Goal: Use online tool/utility: Utilize a website feature to perform a specific function

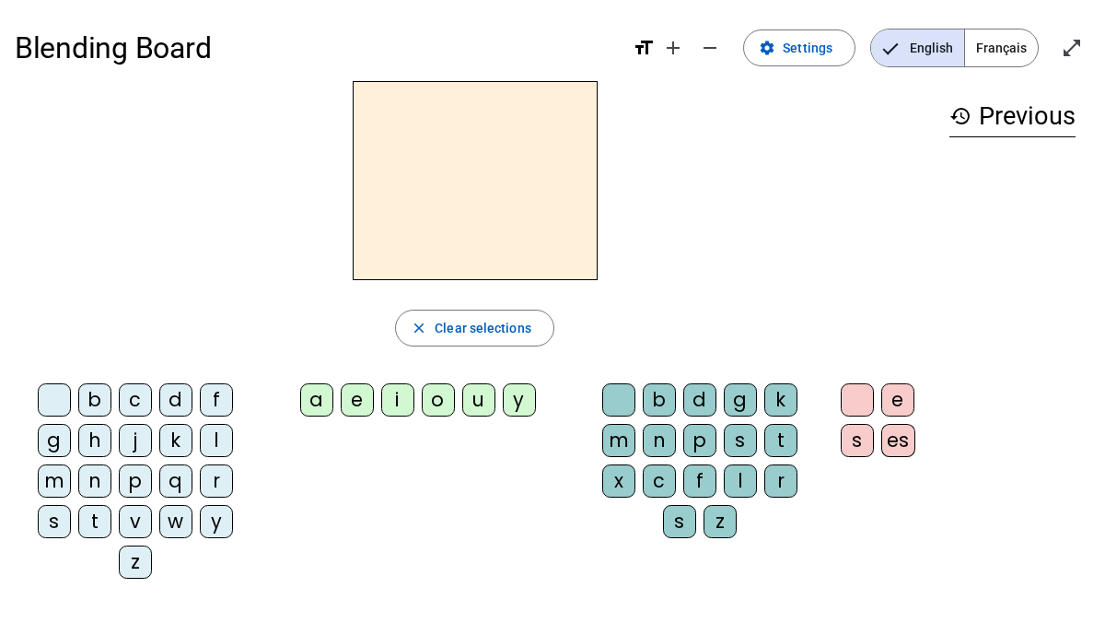
click at [177, 399] on div "d" at bounding box center [175, 399] width 33 height 33
click at [437, 403] on div "o" at bounding box center [438, 399] width 33 height 33
click at [734, 399] on div "g" at bounding box center [740, 399] width 33 height 33
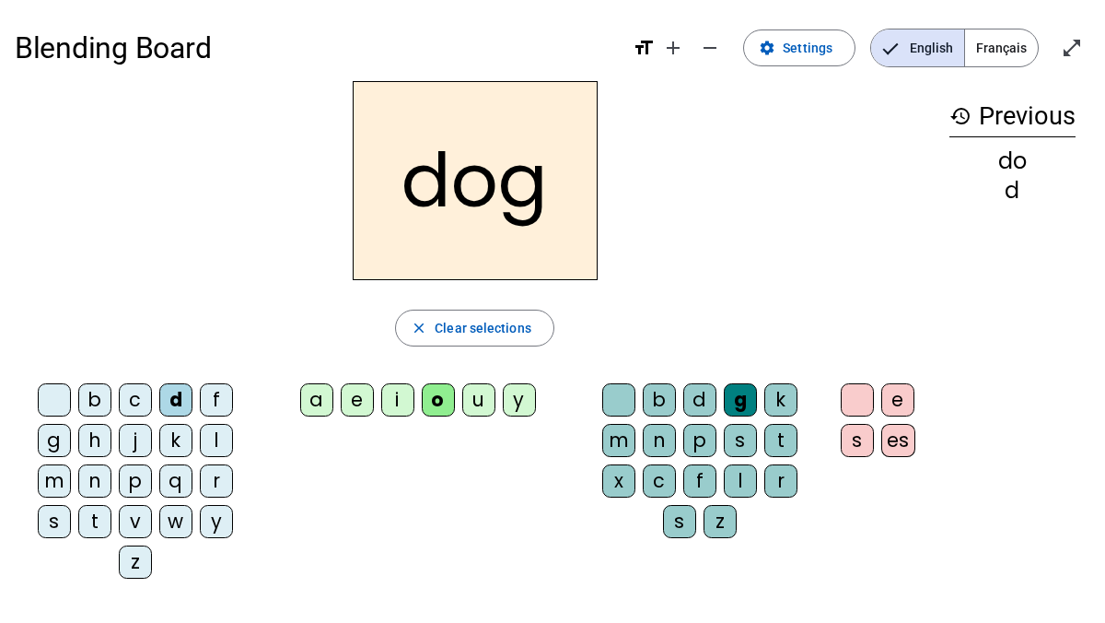
click at [894, 404] on div "e" at bounding box center [897, 399] width 33 height 33
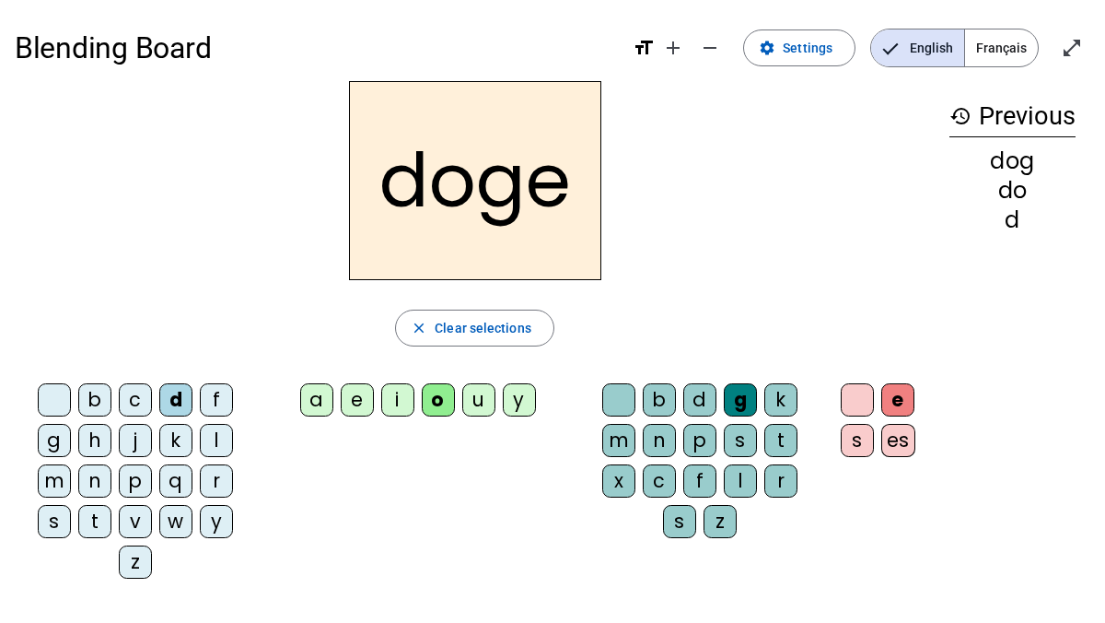
click at [854, 448] on div "s" at bounding box center [857, 440] width 33 height 33
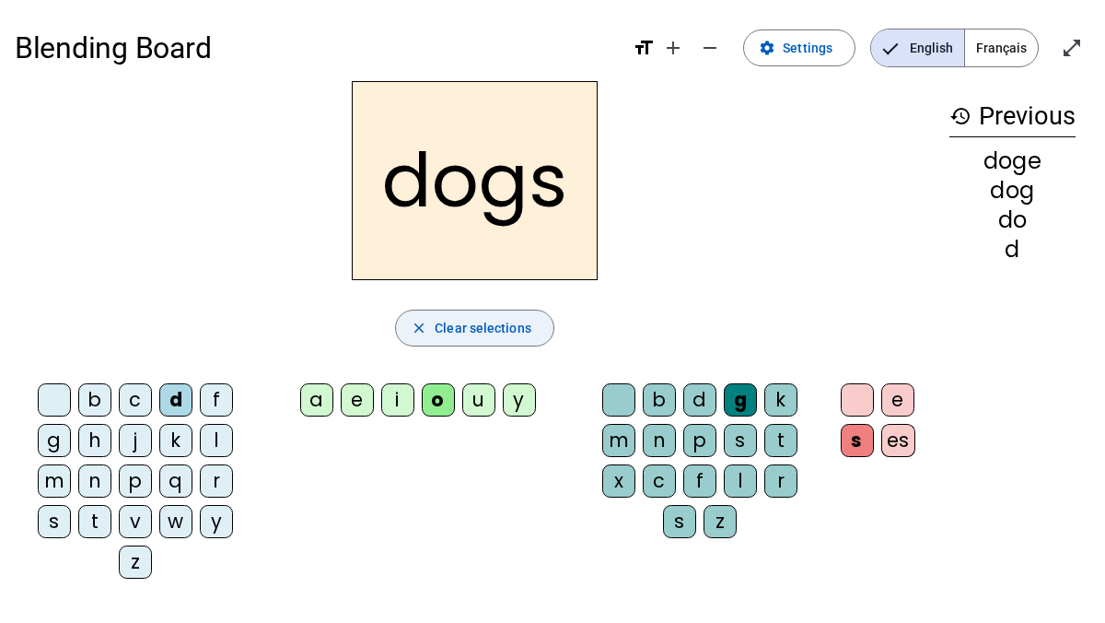
click at [515, 323] on span "Clear selections" at bounding box center [483, 328] width 97 height 22
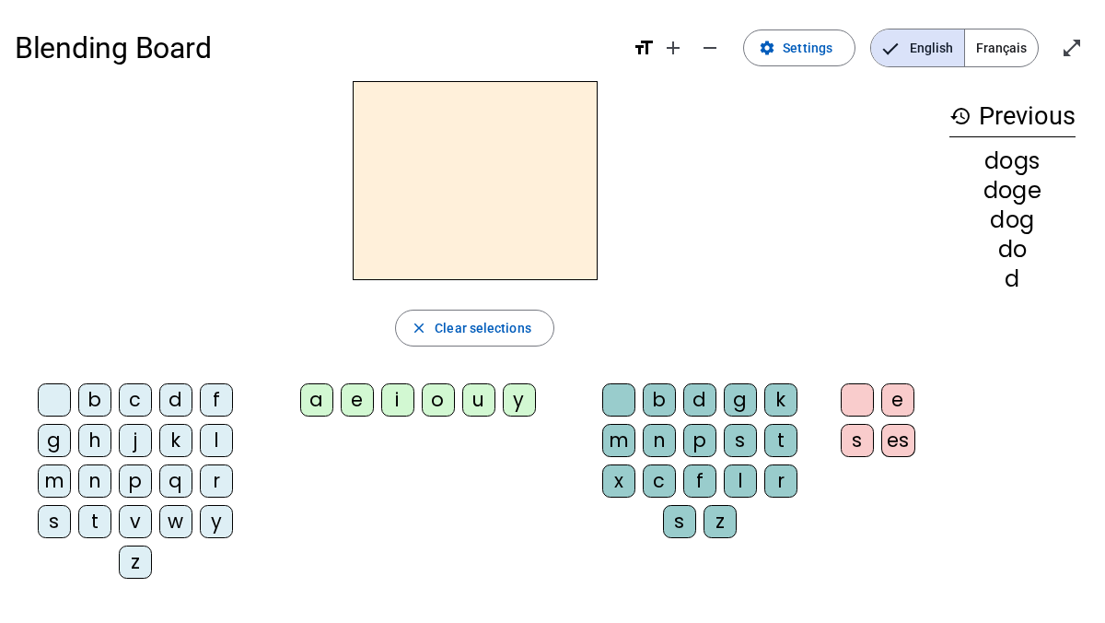
click at [1020, 282] on div "d" at bounding box center [1012, 279] width 126 height 22
click at [1007, 209] on div "dog" at bounding box center [1012, 220] width 126 height 22
click at [1024, 196] on div "doge" at bounding box center [1012, 191] width 126 height 22
click at [963, 111] on mat-icon "history" at bounding box center [960, 116] width 22 height 22
click at [961, 118] on mat-icon "history" at bounding box center [960, 116] width 22 height 22
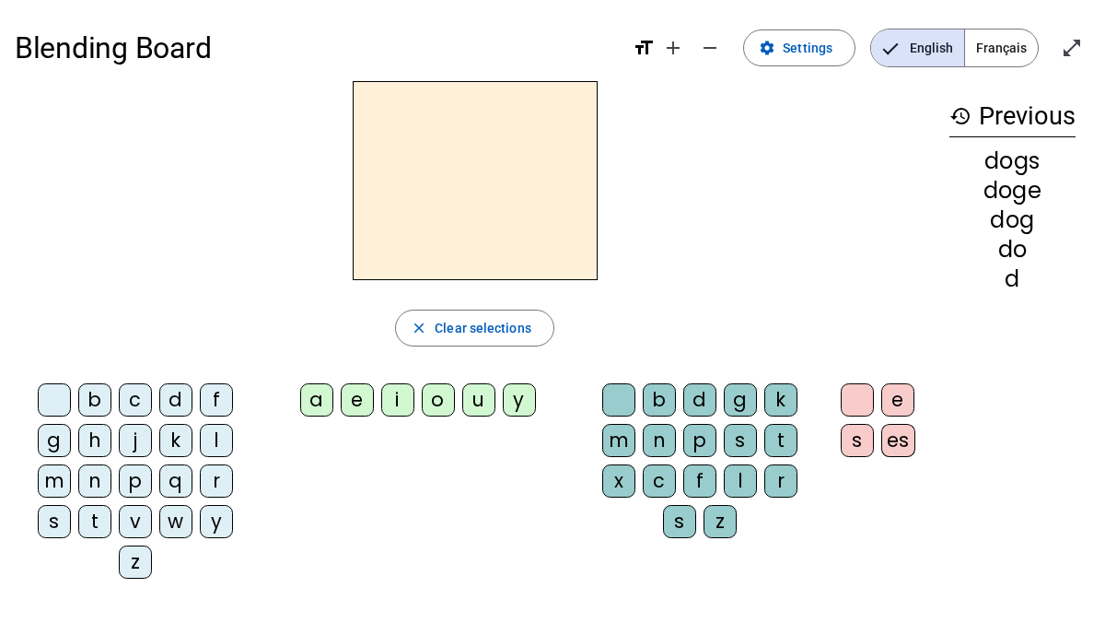
click at [528, 205] on h2 at bounding box center [475, 180] width 245 height 199
click at [215, 523] on div "y" at bounding box center [216, 521] width 33 height 33
click at [434, 392] on div "o" at bounding box center [438, 399] width 33 height 33
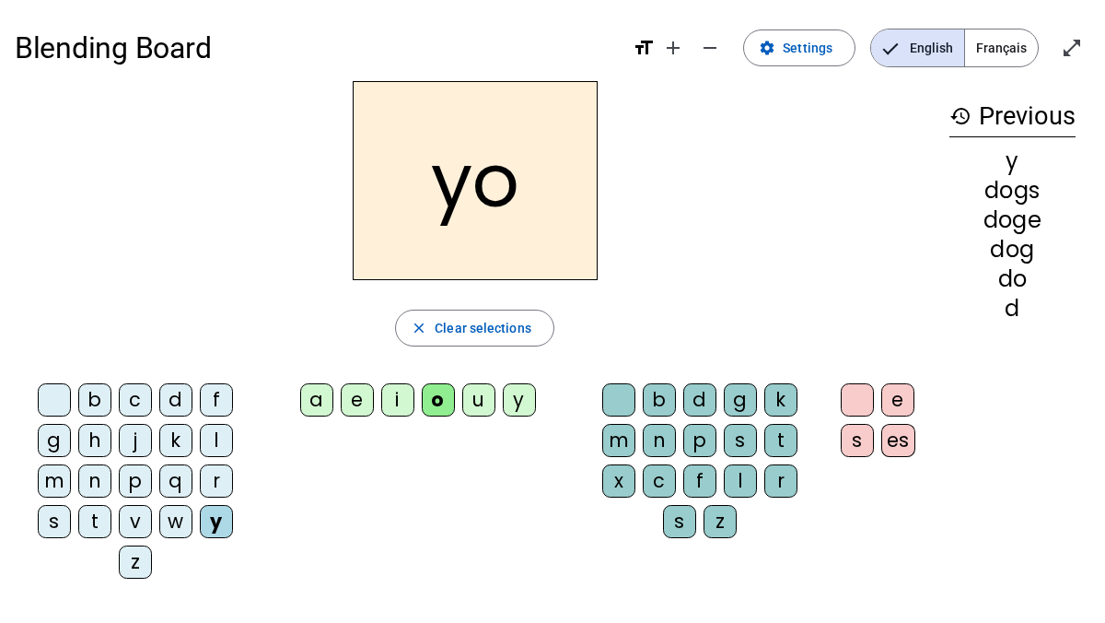
click at [616, 398] on div at bounding box center [618, 399] width 33 height 33
click at [538, 192] on h2 "yo" at bounding box center [475, 180] width 245 height 199
click at [625, 390] on div at bounding box center [618, 399] width 33 height 33
click at [476, 390] on div "u" at bounding box center [478, 399] width 33 height 33
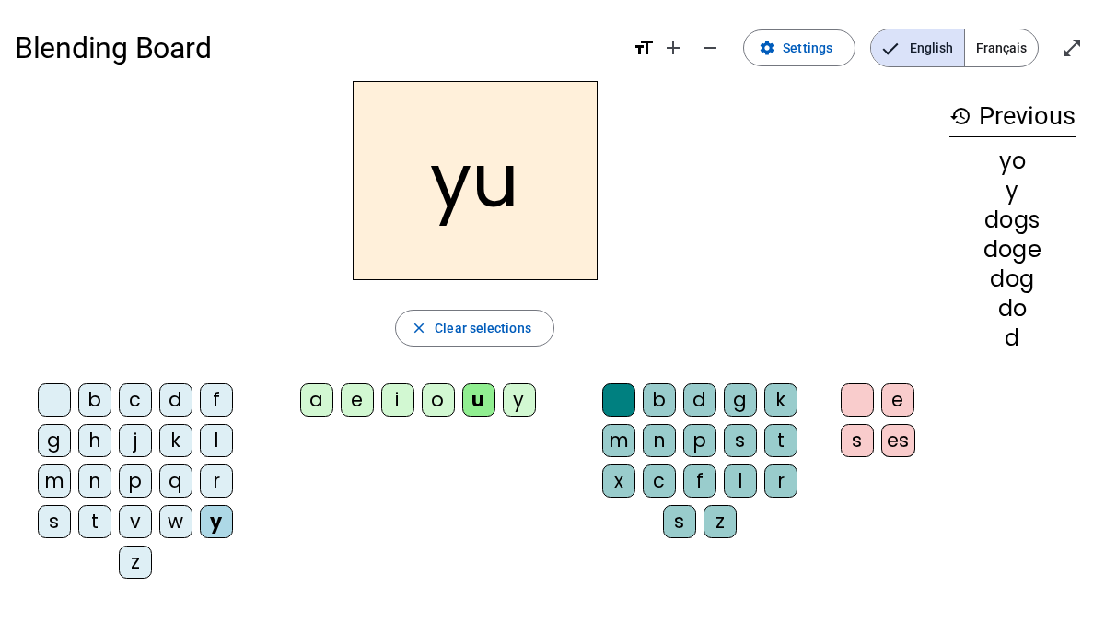
click at [618, 398] on div at bounding box center [618, 399] width 33 height 33
click at [437, 394] on div "o" at bounding box center [438, 399] width 33 height 33
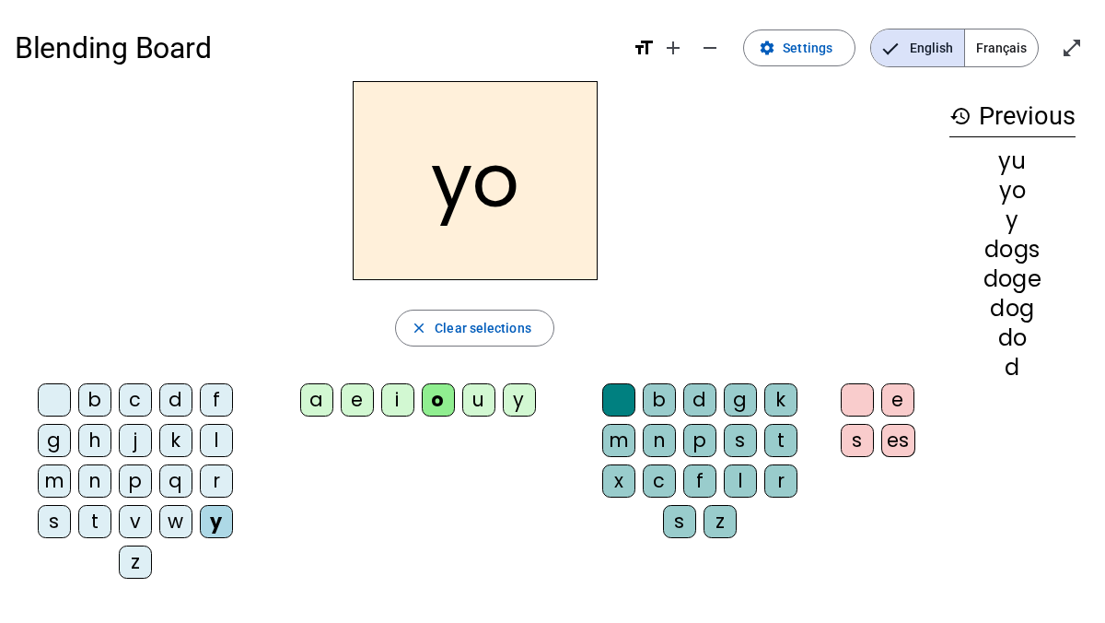
click at [693, 484] on div "f" at bounding box center [699, 480] width 33 height 33
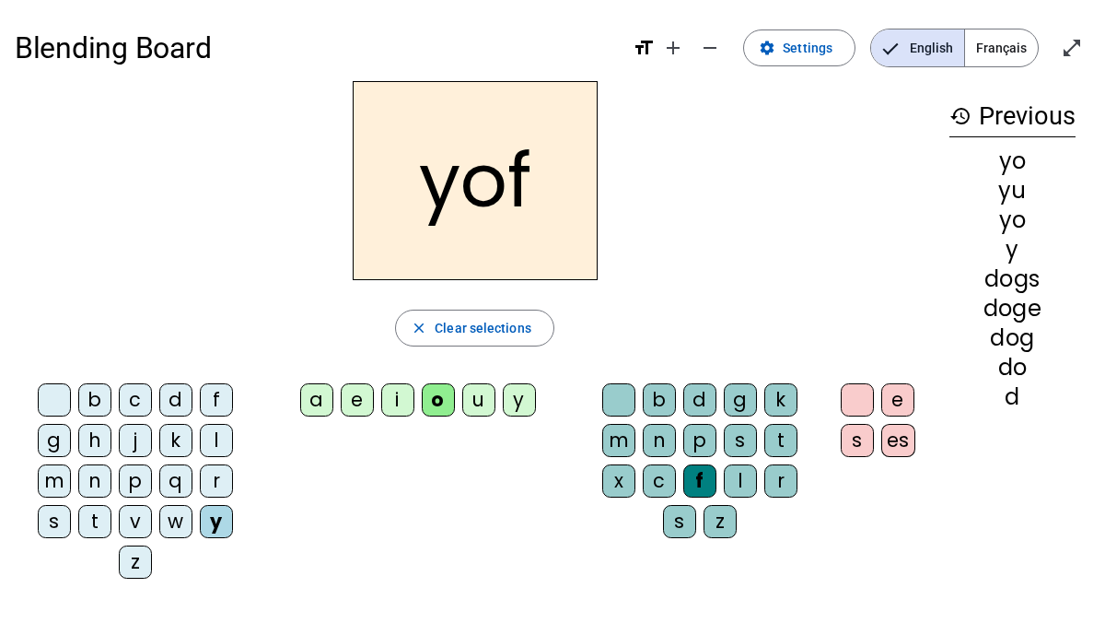
click at [654, 475] on div "c" at bounding box center [659, 480] width 33 height 33
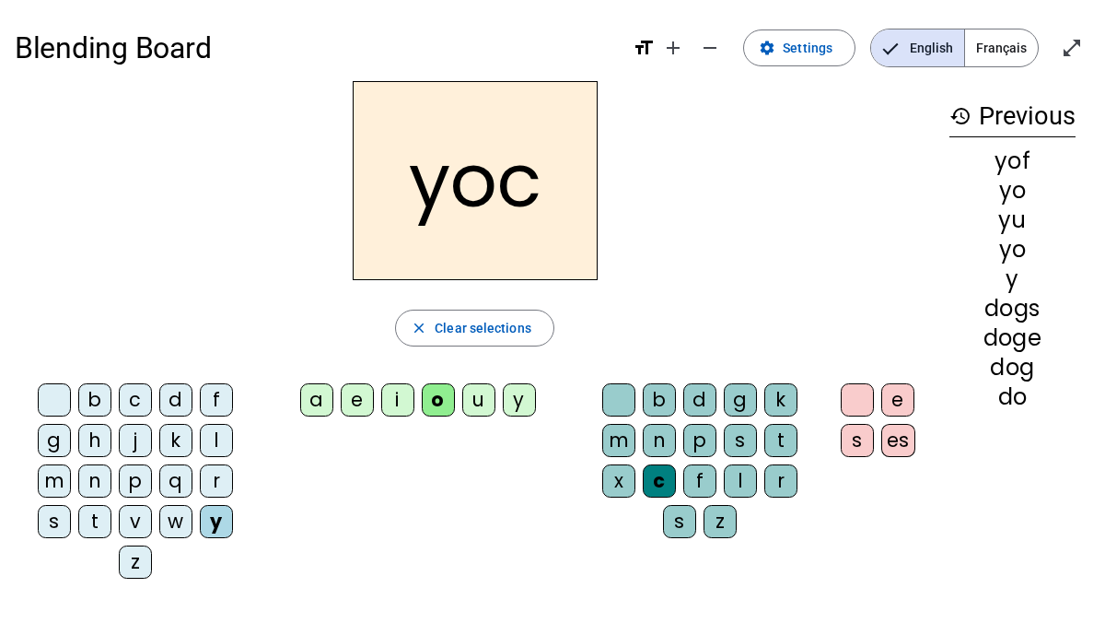
click at [688, 439] on div "p" at bounding box center [699, 440] width 33 height 33
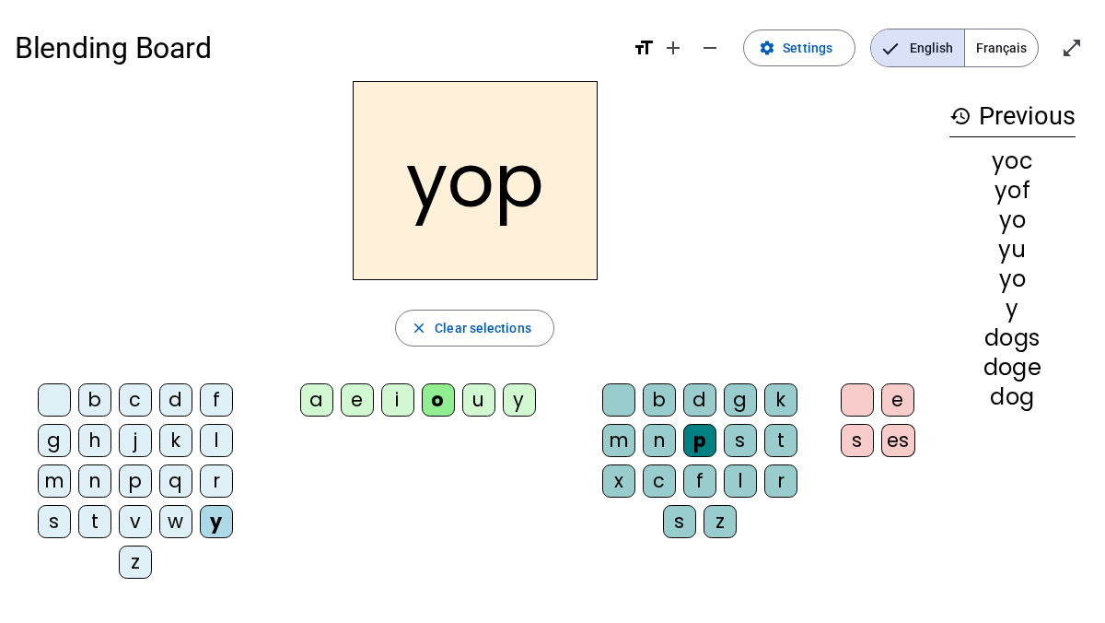
click at [780, 406] on div "k" at bounding box center [780, 399] width 33 height 33
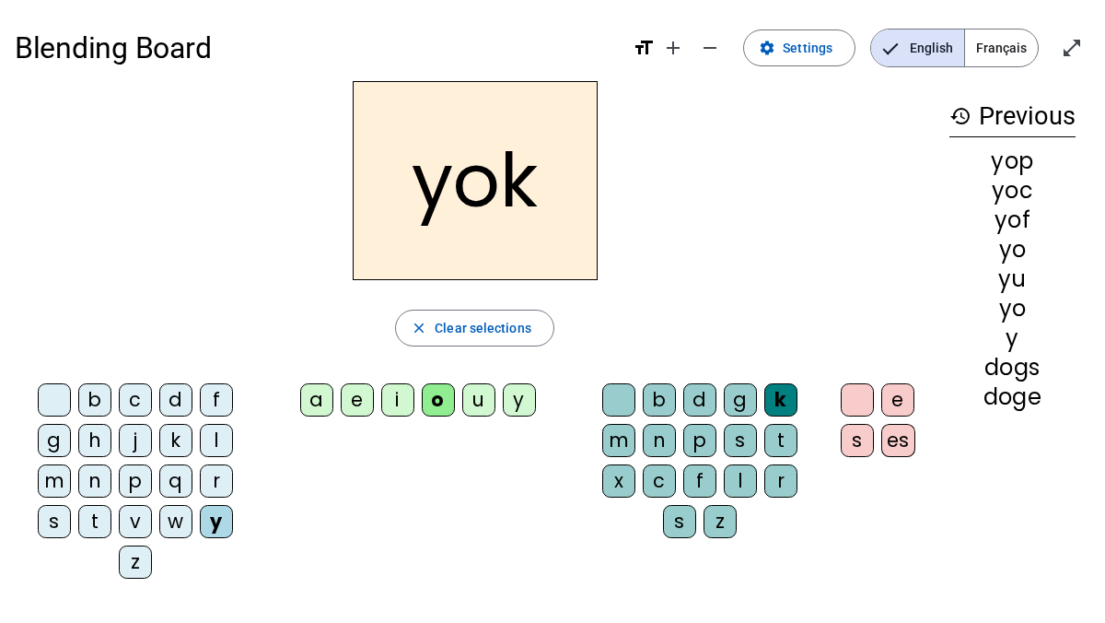
click at [775, 444] on div "t" at bounding box center [780, 440] width 33 height 33
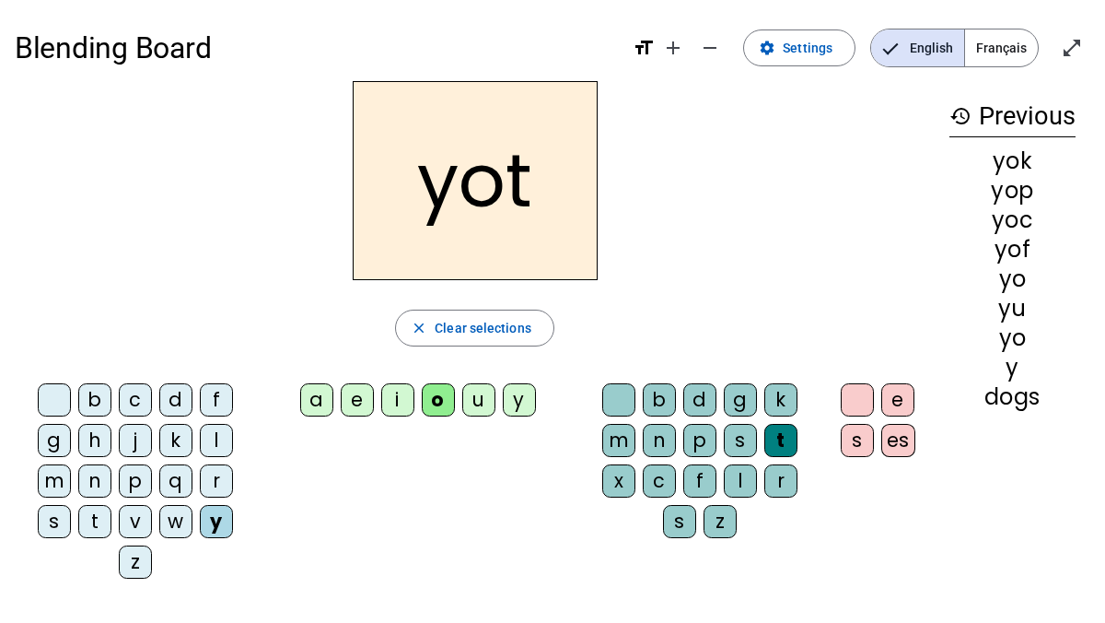
click at [742, 409] on div "g" at bounding box center [740, 399] width 33 height 33
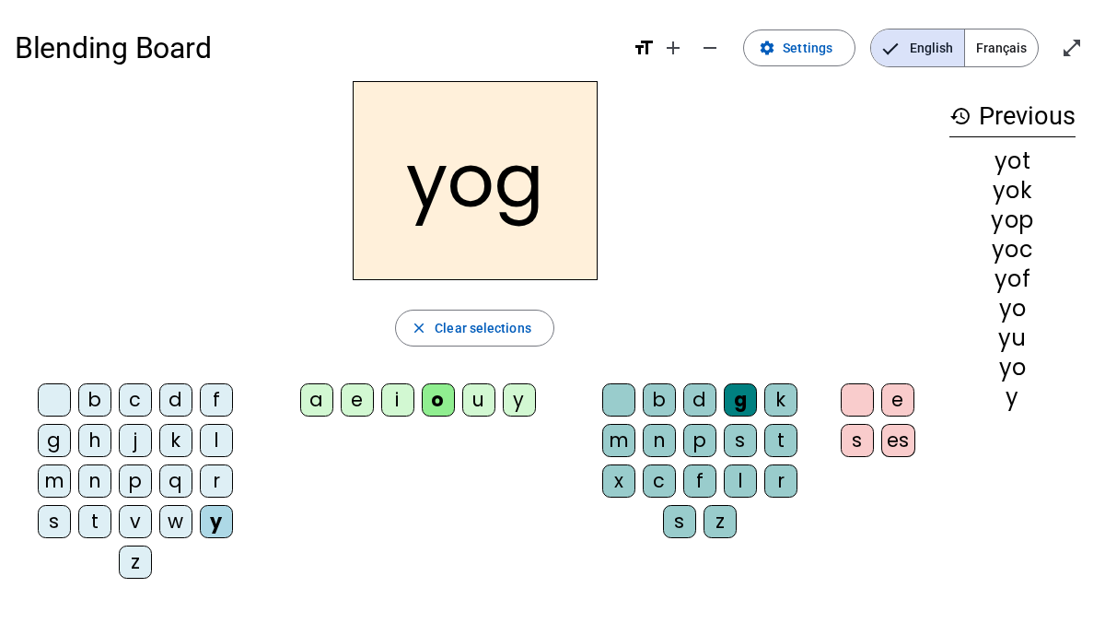
click at [739, 481] on div "l" at bounding box center [740, 480] width 33 height 33
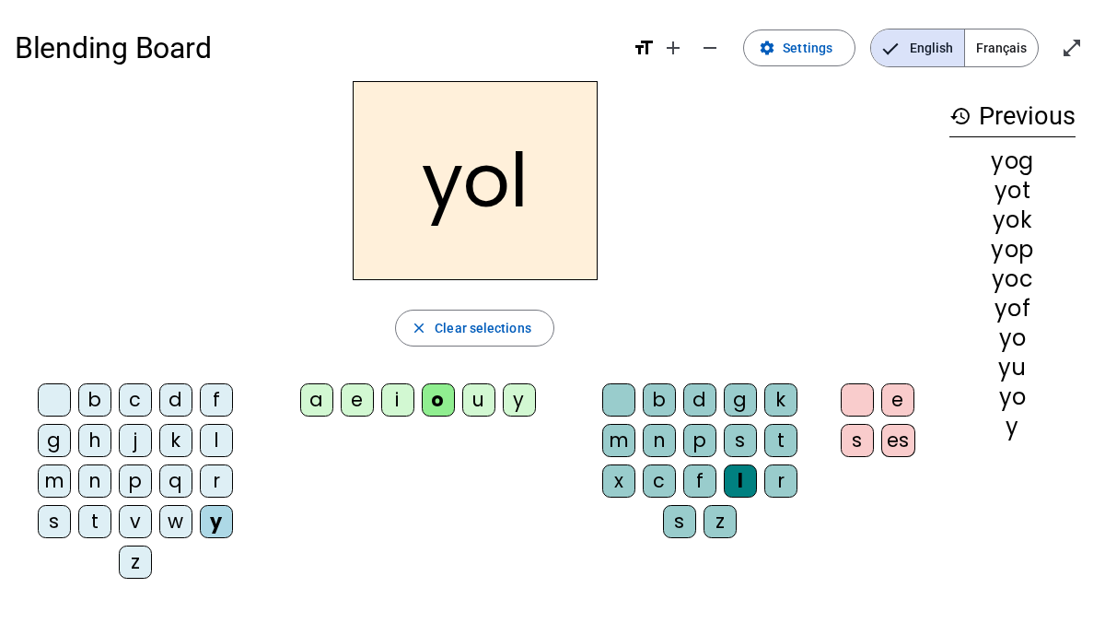
click at [611, 442] on div "m" at bounding box center [618, 440] width 33 height 33
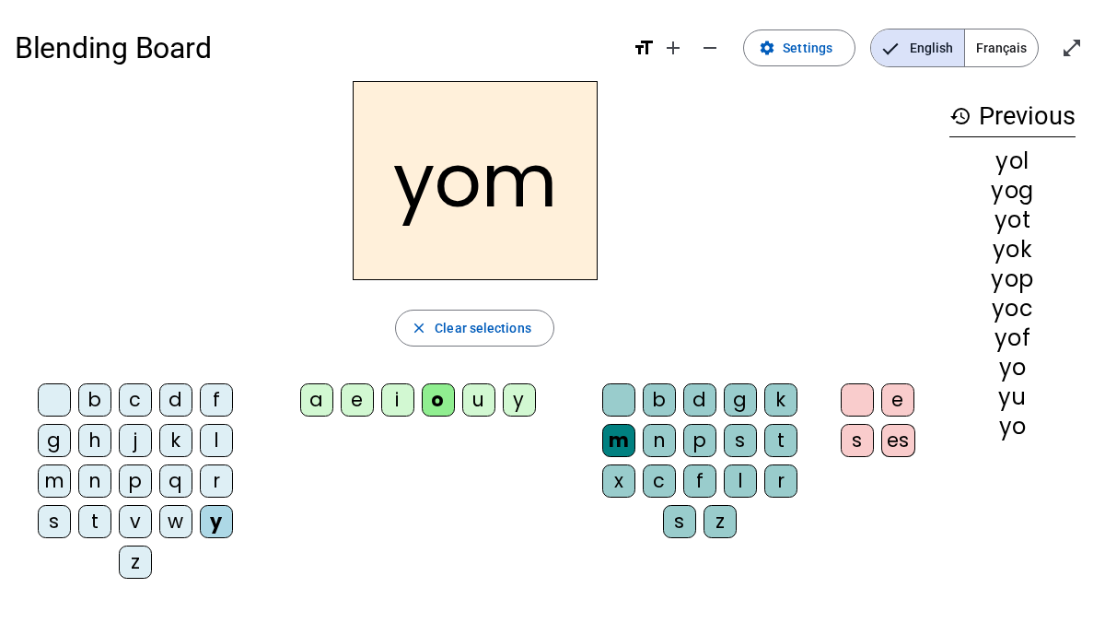
click at [717, 527] on div "z" at bounding box center [720, 521] width 33 height 33
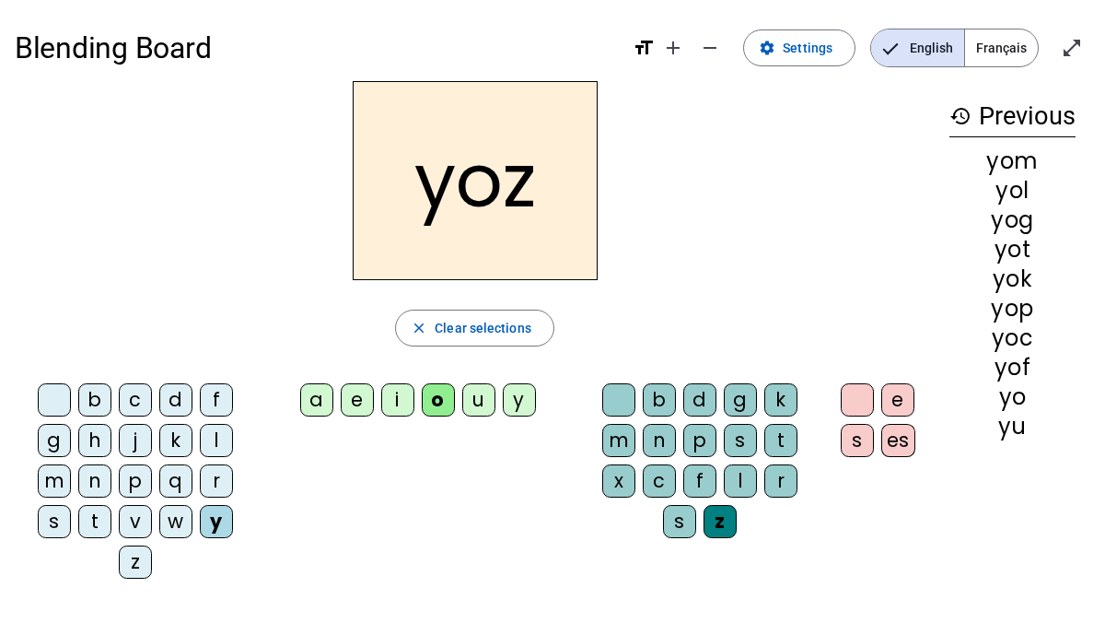
click at [681, 524] on div "s" at bounding box center [679, 521] width 33 height 33
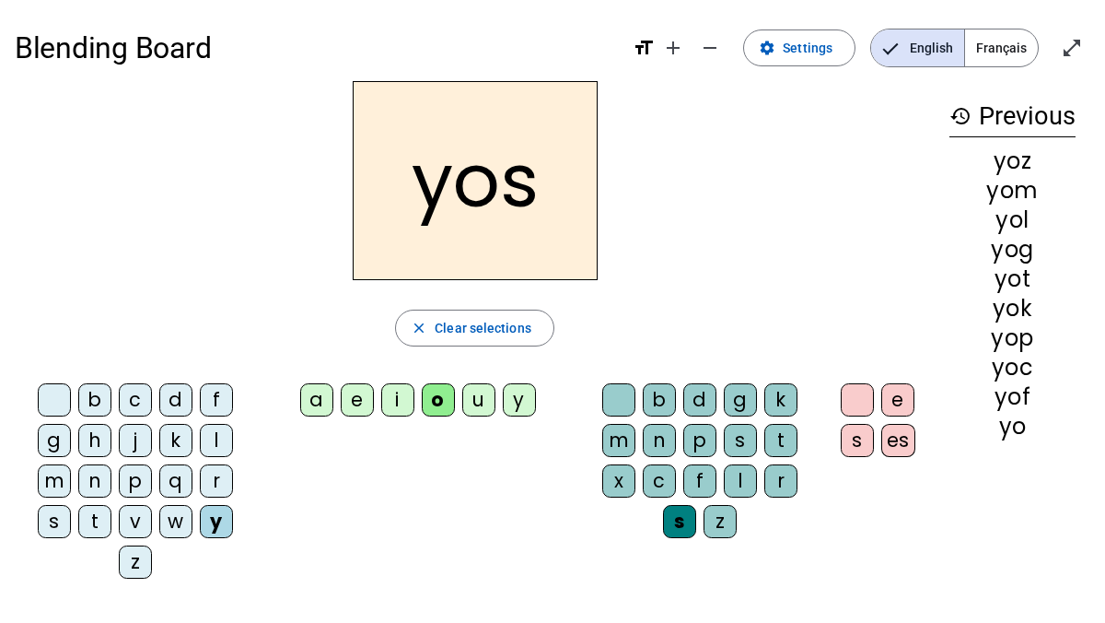
click at [897, 397] on div "e" at bounding box center [897, 399] width 33 height 33
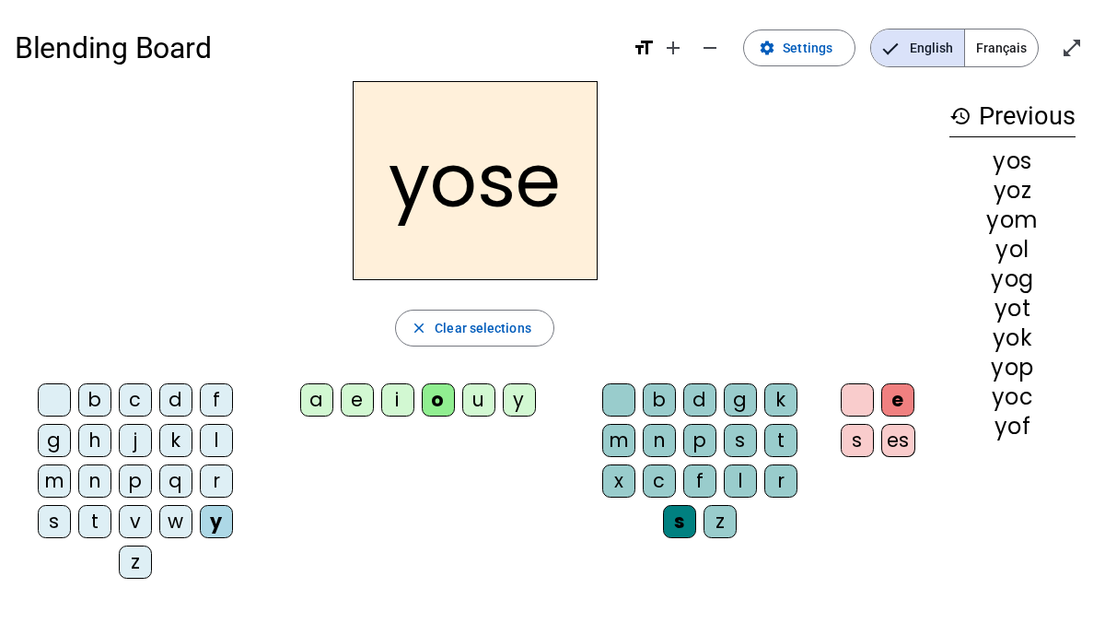
click at [90, 438] on div "h" at bounding box center [94, 440] width 33 height 33
